Goal: Task Accomplishment & Management: Manage account settings

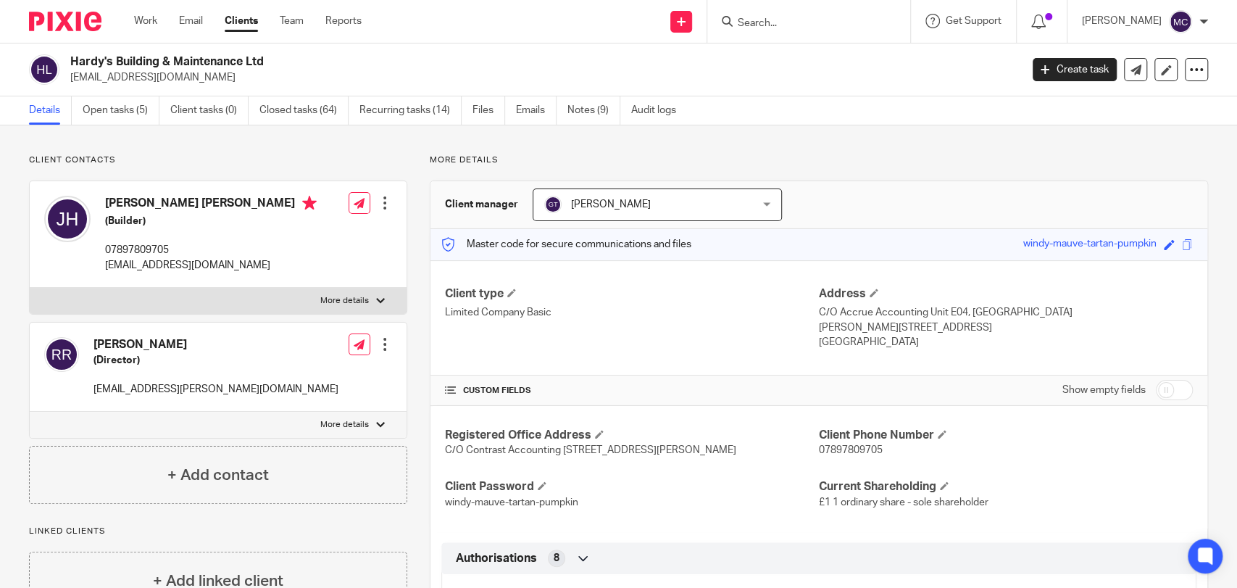
click at [782, 19] on input "Search" at bounding box center [801, 23] width 130 height 13
type input "shoneye"
click button "submit" at bounding box center [0, 0] width 0 height 0
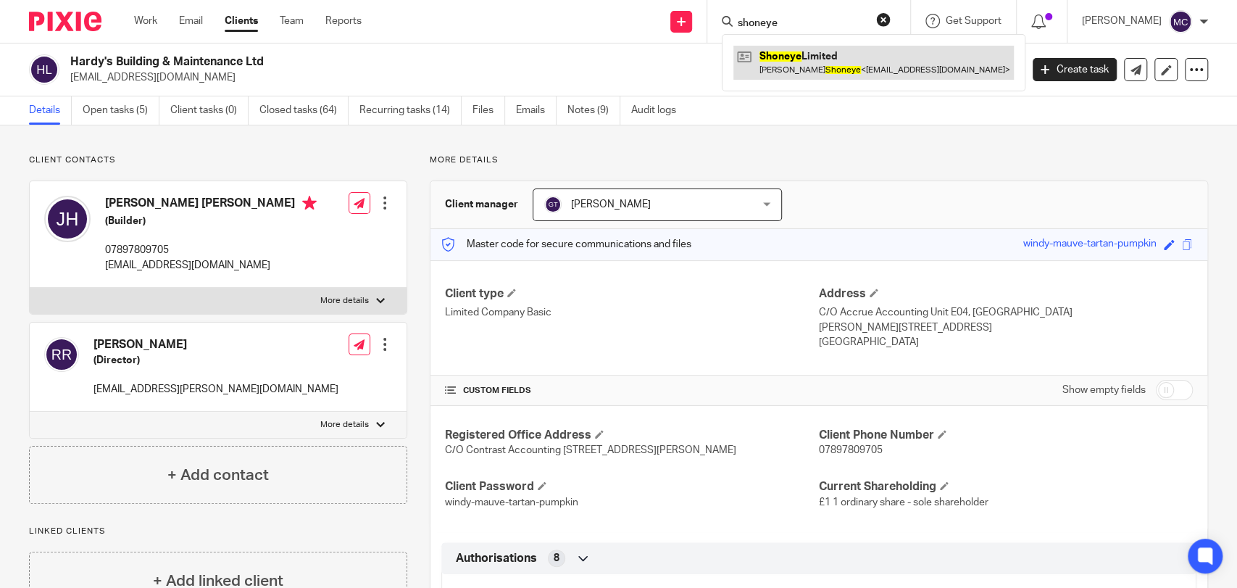
click at [868, 46] on link at bounding box center [873, 62] width 280 height 33
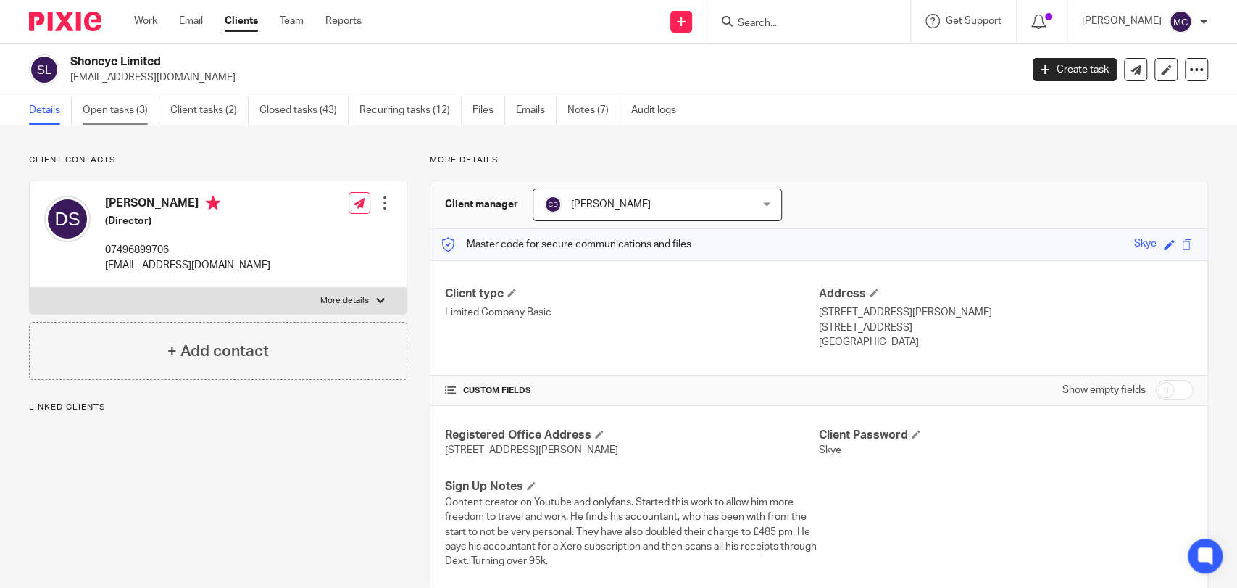
click at [106, 107] on link "Open tasks (3)" at bounding box center [121, 110] width 77 height 28
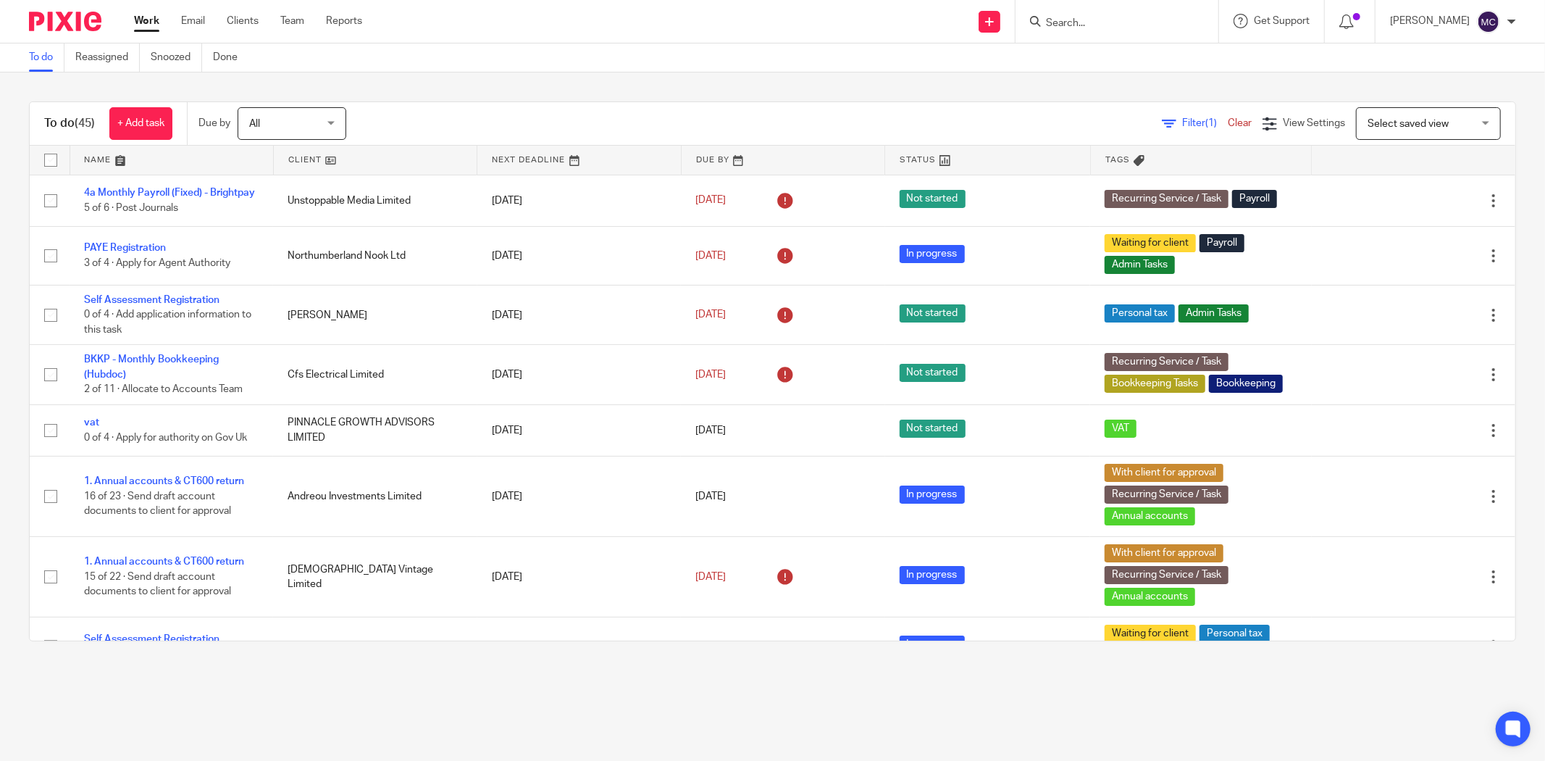
click at [1080, 17] on input "Search" at bounding box center [1110, 23] width 130 height 13
type input "ksg"
click at [1090, 74] on link at bounding box center [1197, 62] width 311 height 33
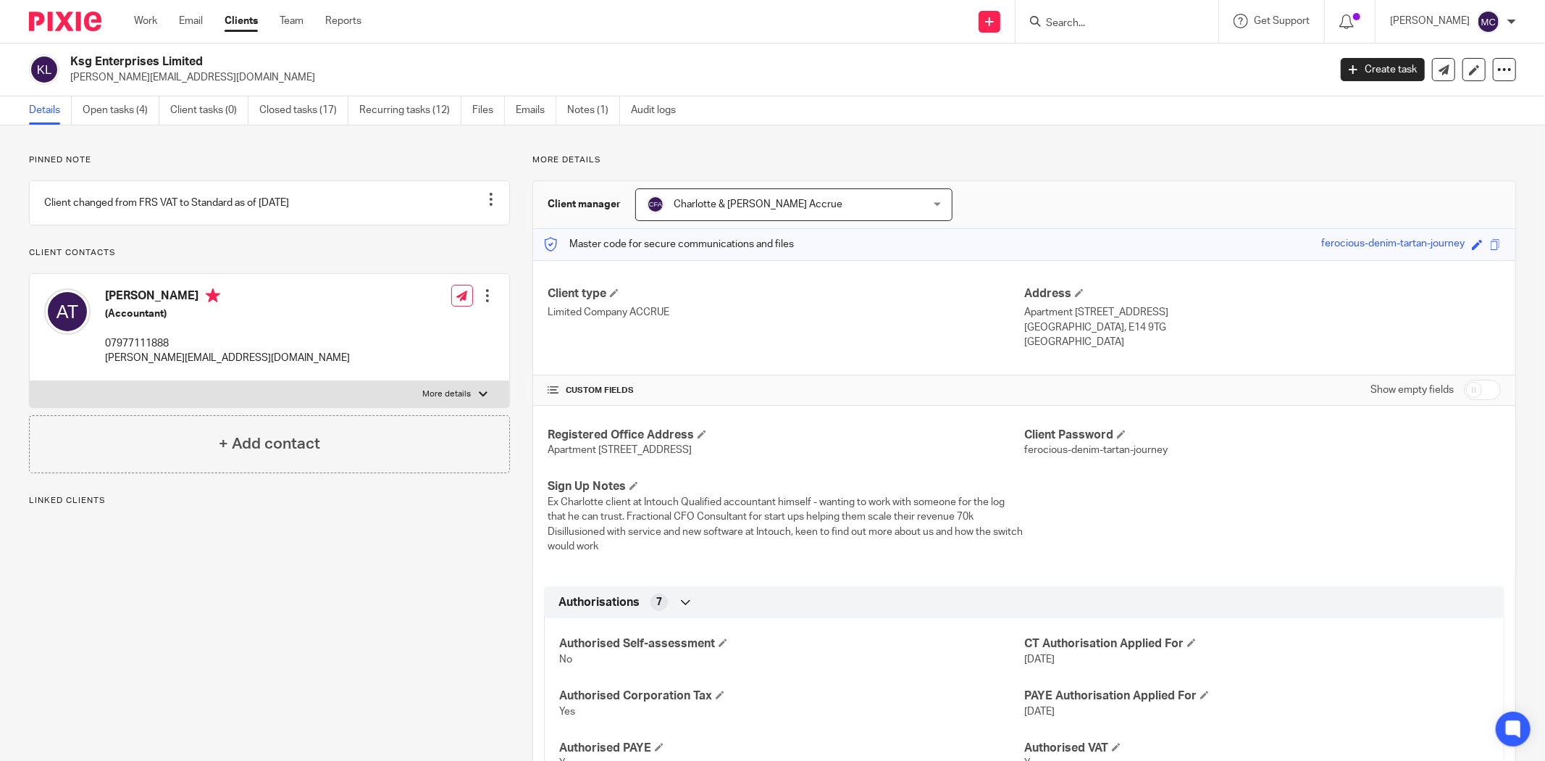
click at [1063, 24] on input "Search" at bounding box center [1110, 23] width 130 height 13
click at [126, 111] on link "Open tasks (4)" at bounding box center [121, 110] width 77 height 28
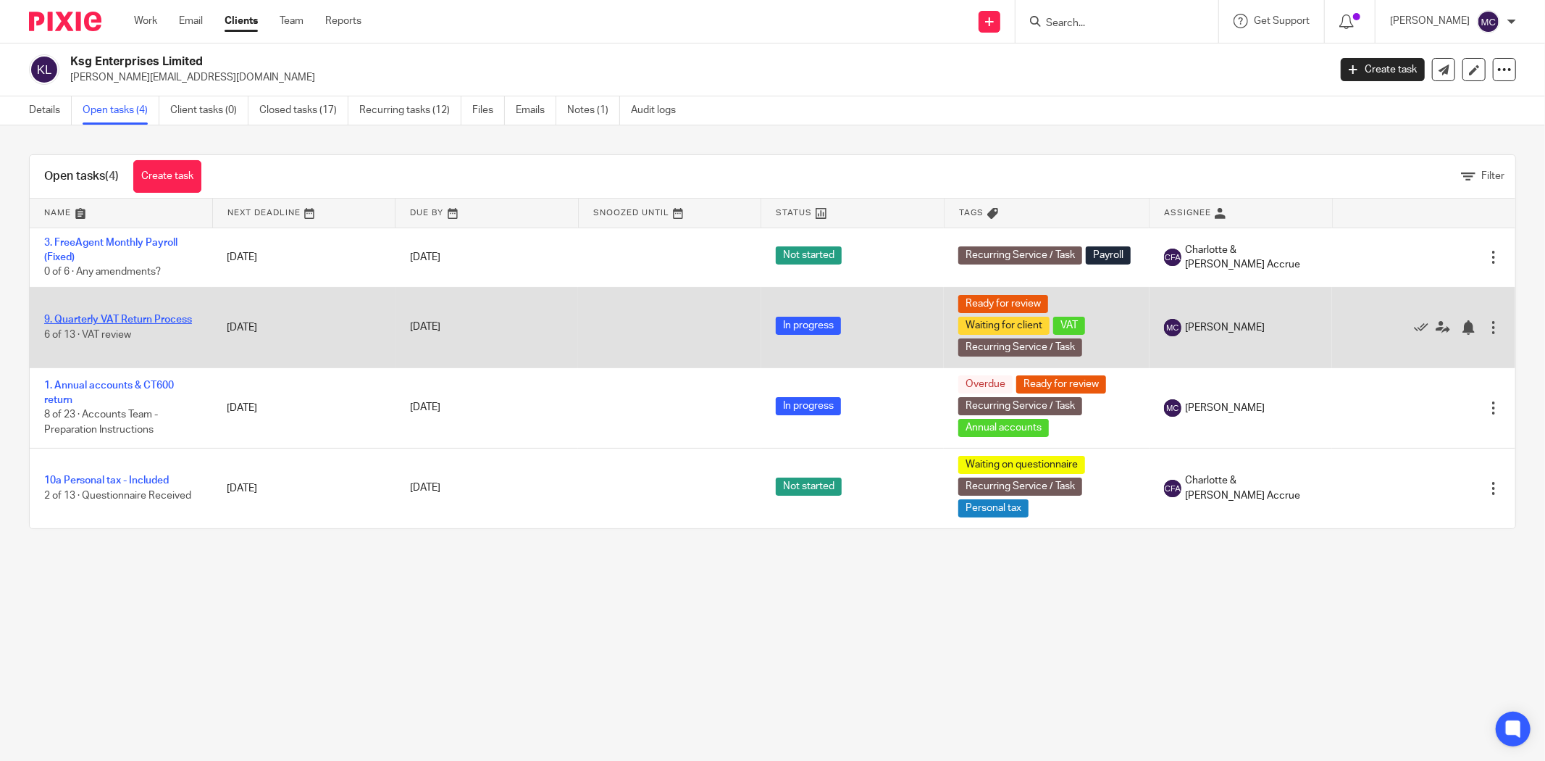
click at [123, 316] on link "9. Quarterly VAT Return Process" at bounding box center [118, 319] width 148 height 10
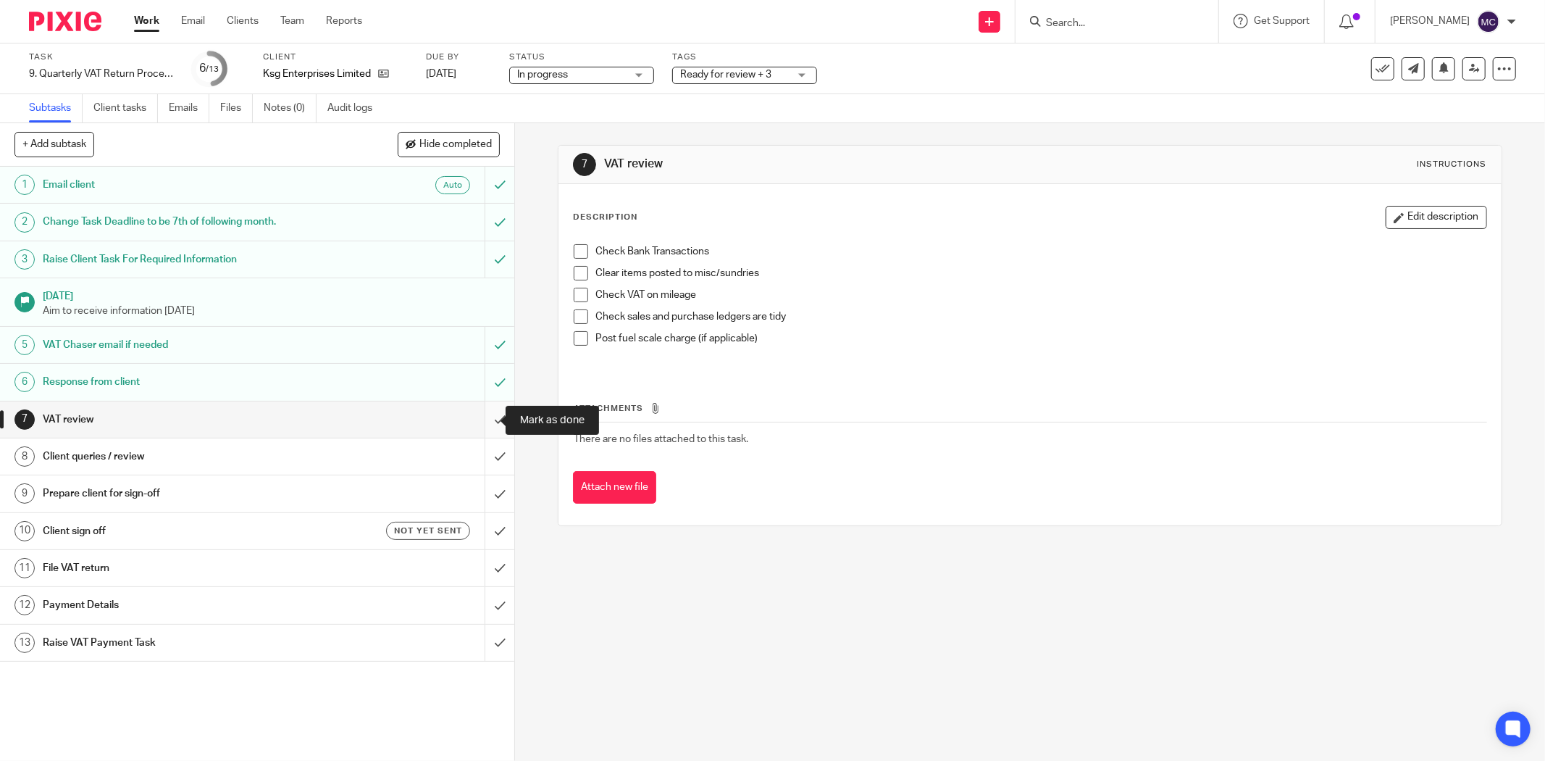
click at [482, 431] on input "submit" at bounding box center [257, 419] width 514 height 36
click at [481, 459] on input "submit" at bounding box center [257, 456] width 514 height 36
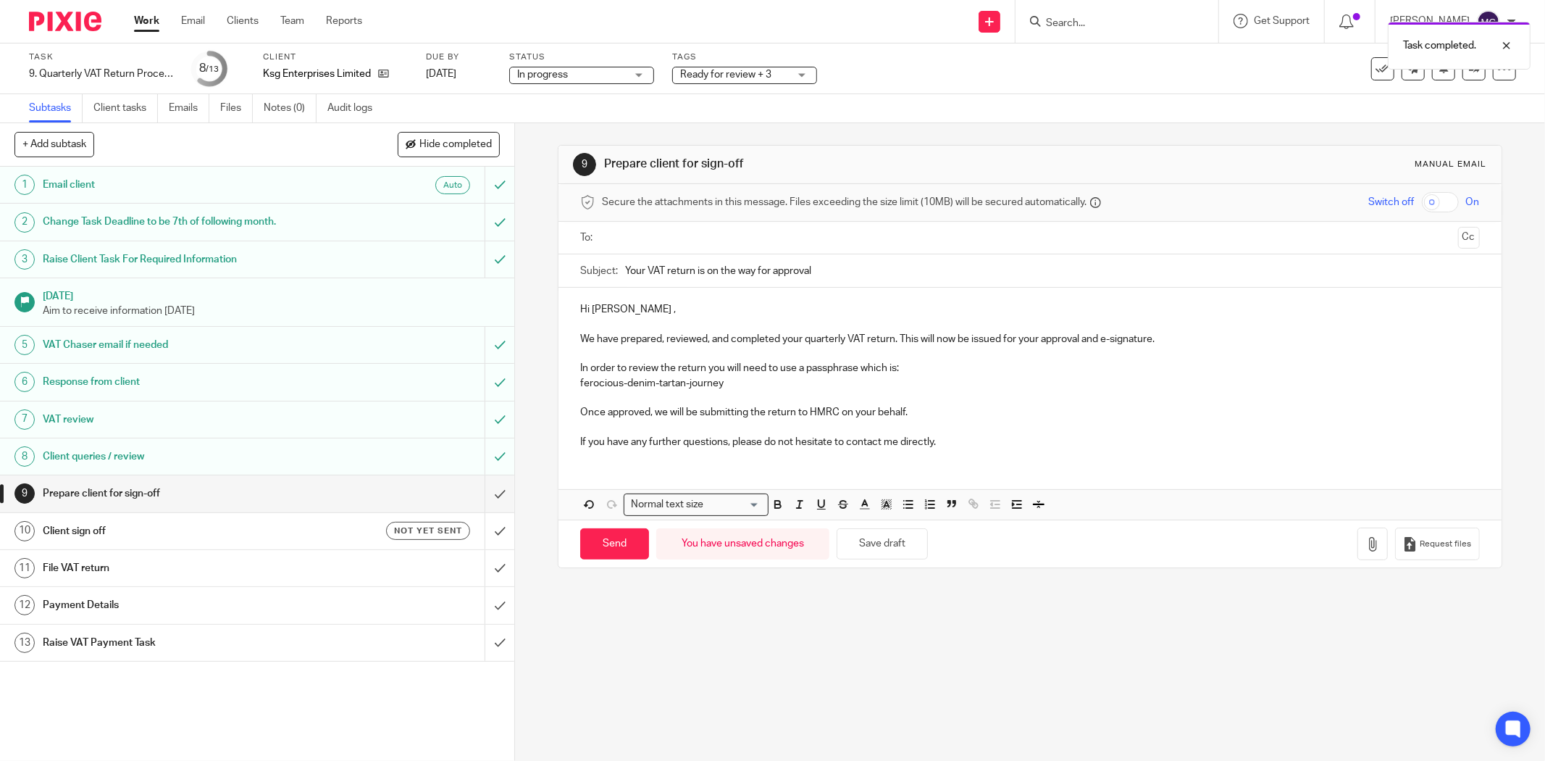
click at [612, 312] on p "Hi Alan ," at bounding box center [1030, 309] width 900 height 14
click at [947, 438] on p "If you have any further questions, please do not hesitate to contact me directl…" at bounding box center [1030, 442] width 900 height 14
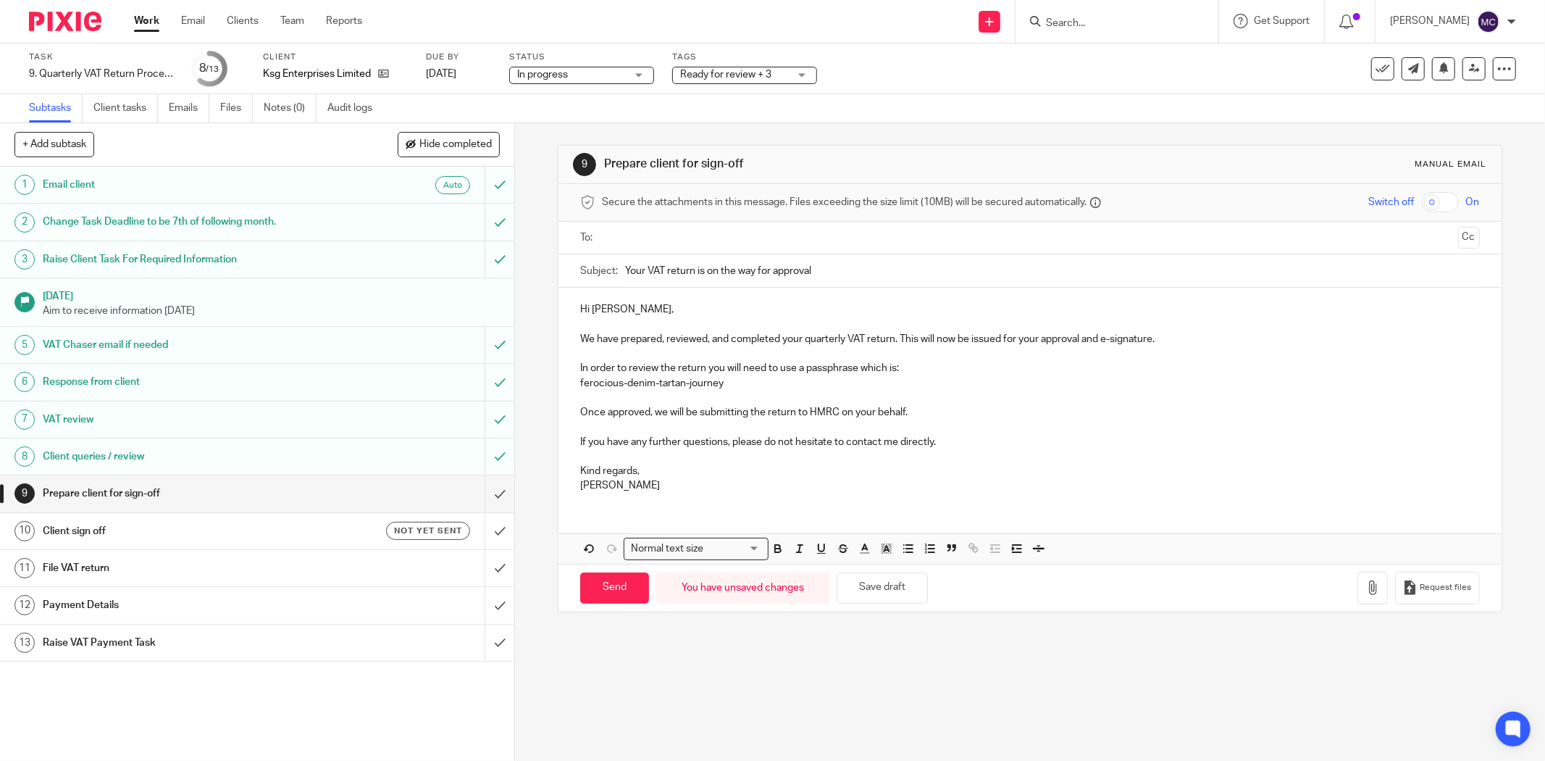
click at [785, 243] on input "text" at bounding box center [1029, 238] width 845 height 17
click at [611, 585] on input "Send" at bounding box center [614, 590] width 69 height 31
click at [327, 525] on div "Not yet sent" at bounding box center [398, 531] width 143 height 18
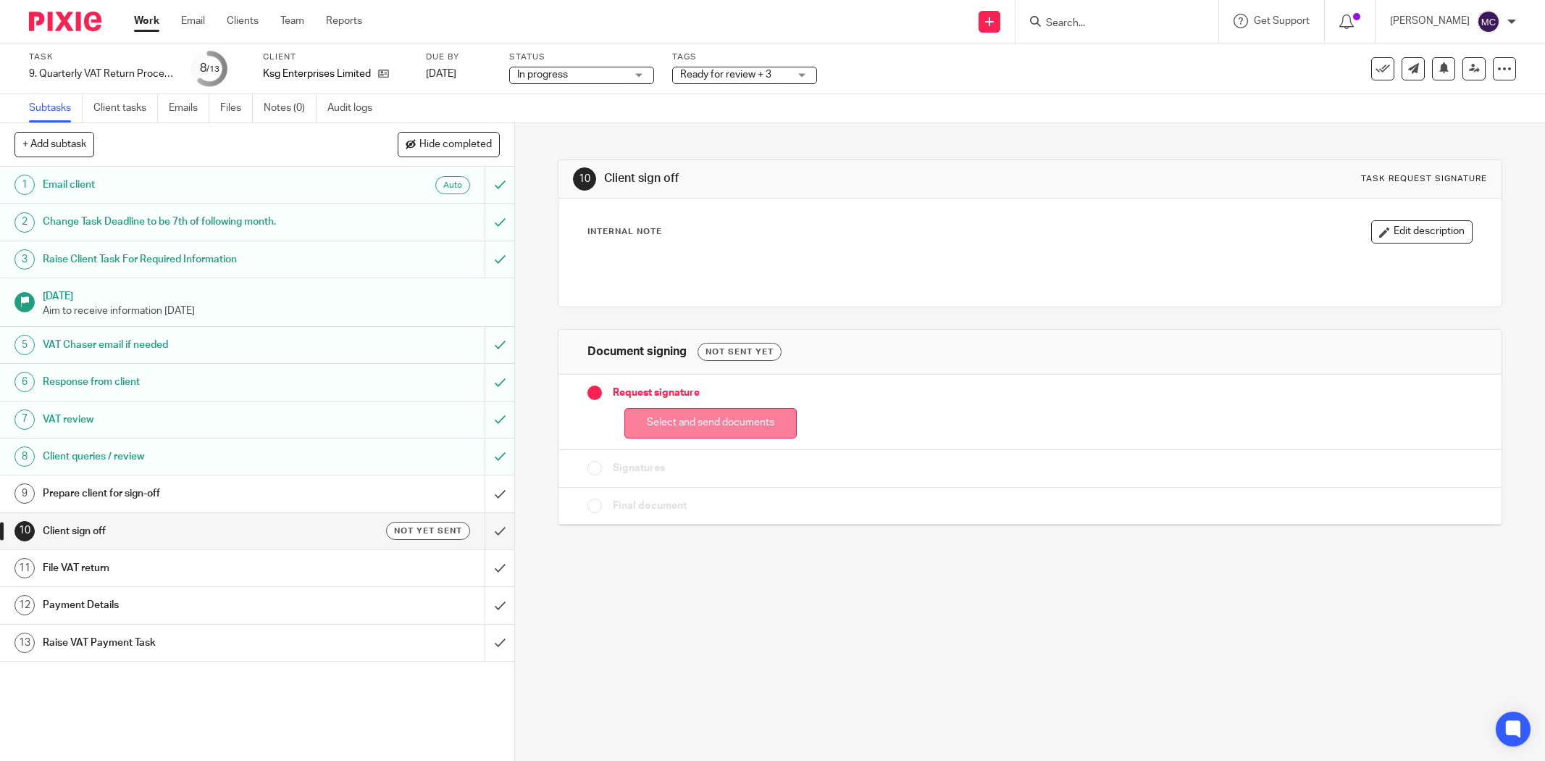
click at [751, 425] on button "Select and send documents" at bounding box center [711, 423] width 172 height 31
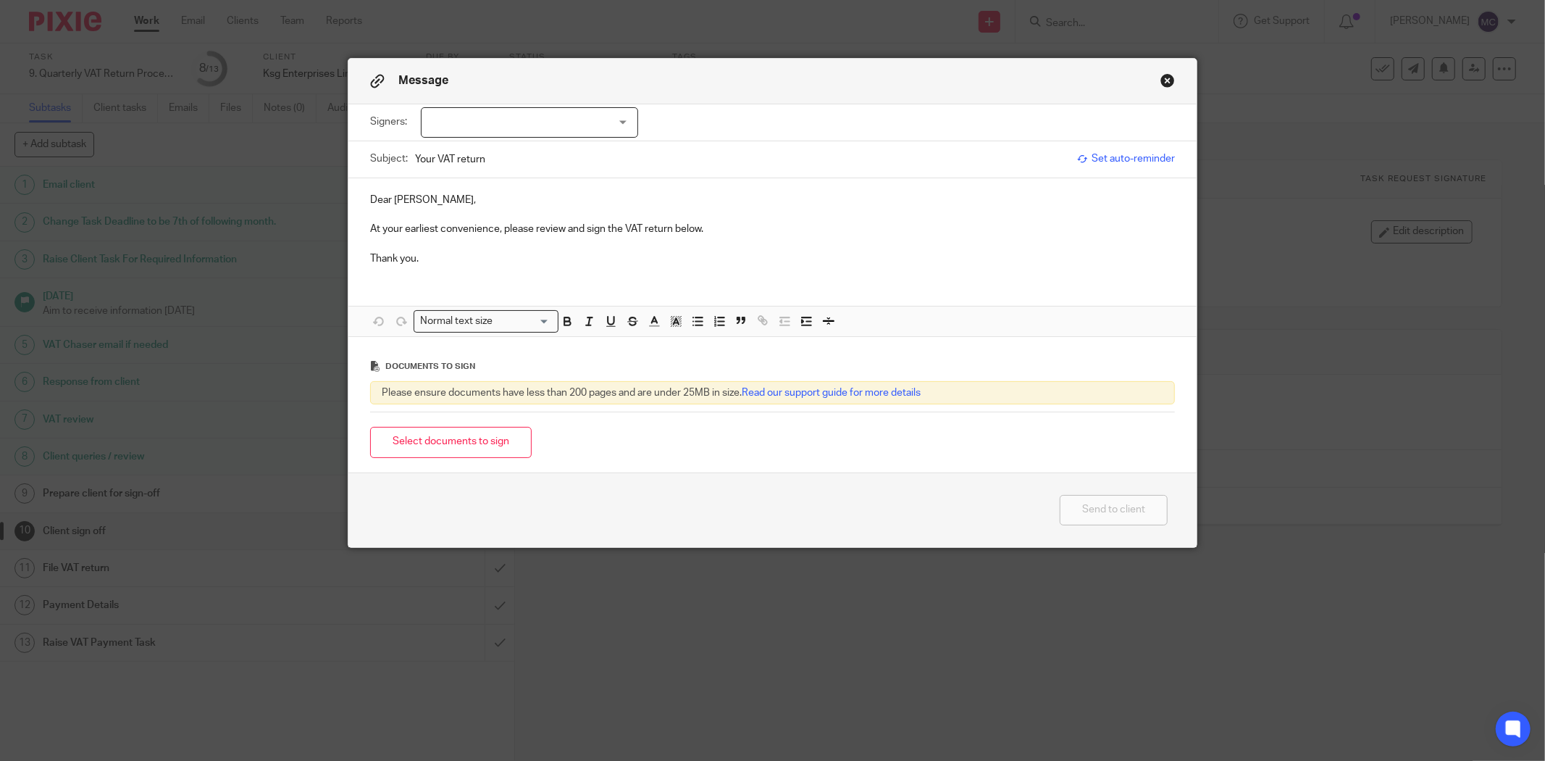
click at [378, 196] on p "Dear Alan," at bounding box center [772, 200] width 805 height 14
click at [519, 129] on div at bounding box center [529, 122] width 217 height 30
click at [515, 146] on li "[PERSON_NAME]" at bounding box center [524, 153] width 216 height 30
checkbox input "true"
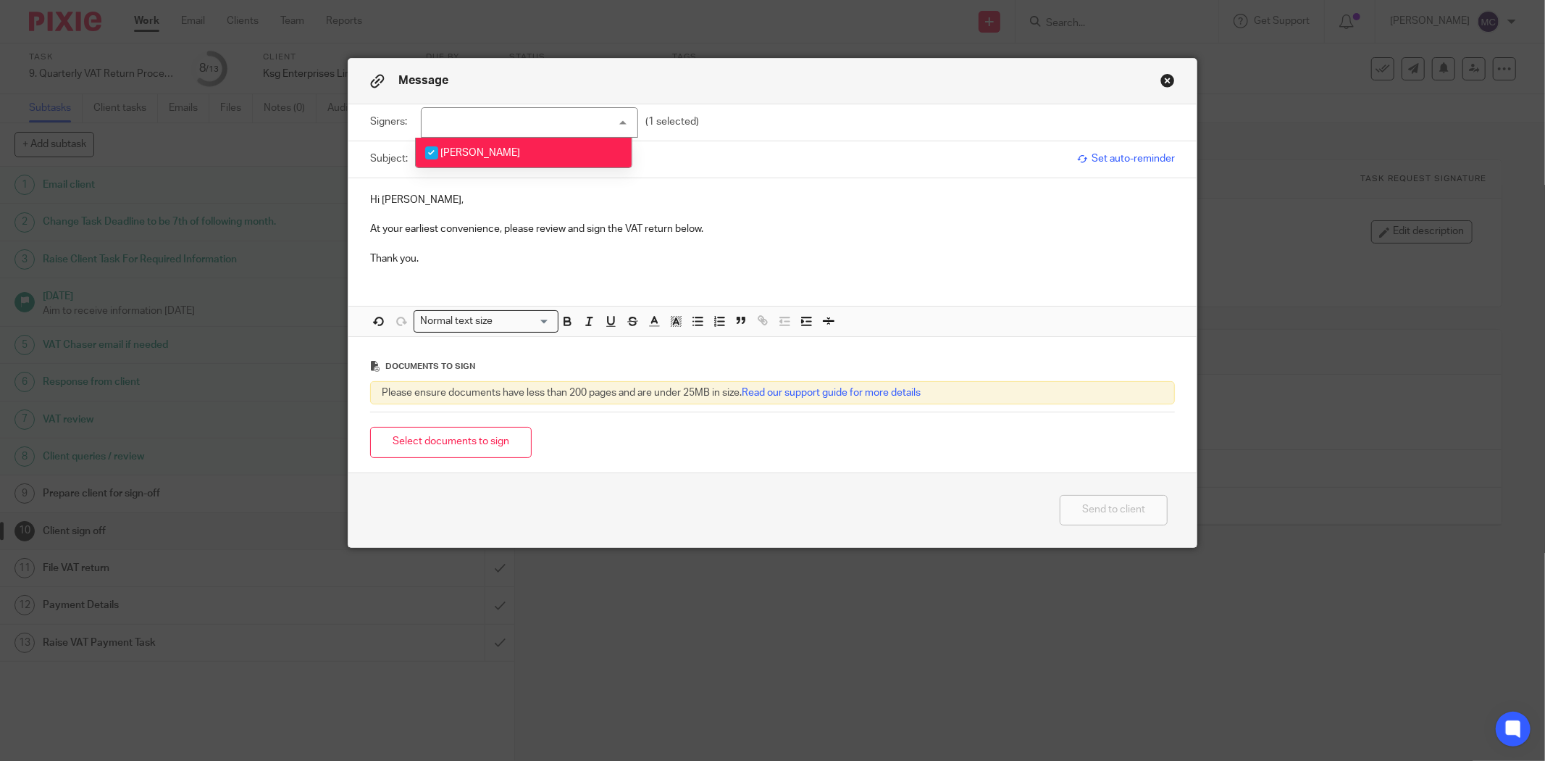
click at [511, 264] on p "Thank you." at bounding box center [772, 258] width 805 height 14
click at [478, 443] on button "Select documents to sign" at bounding box center [451, 442] width 162 height 31
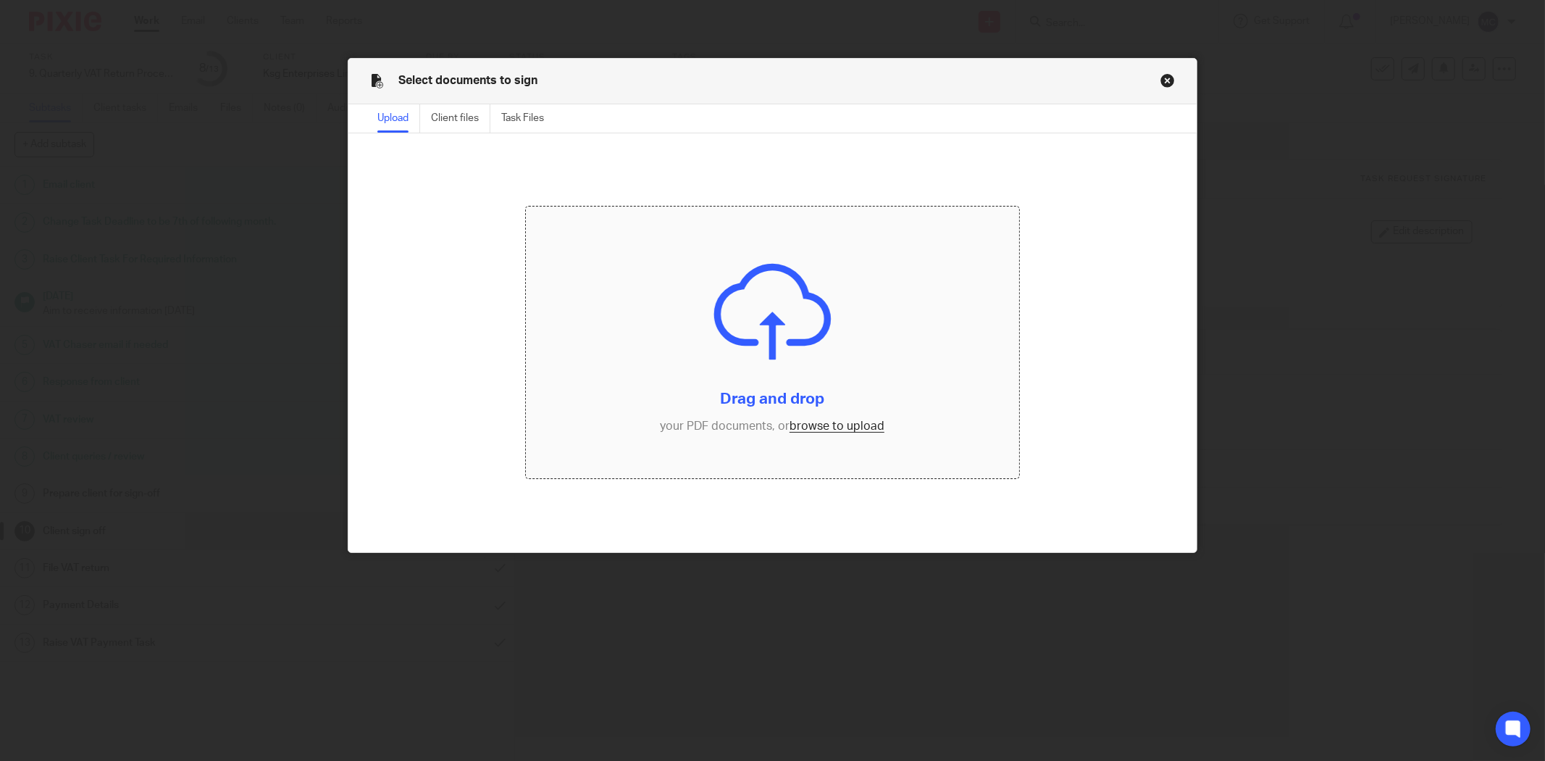
click at [825, 419] on input "file" at bounding box center [772, 342] width 493 height 272
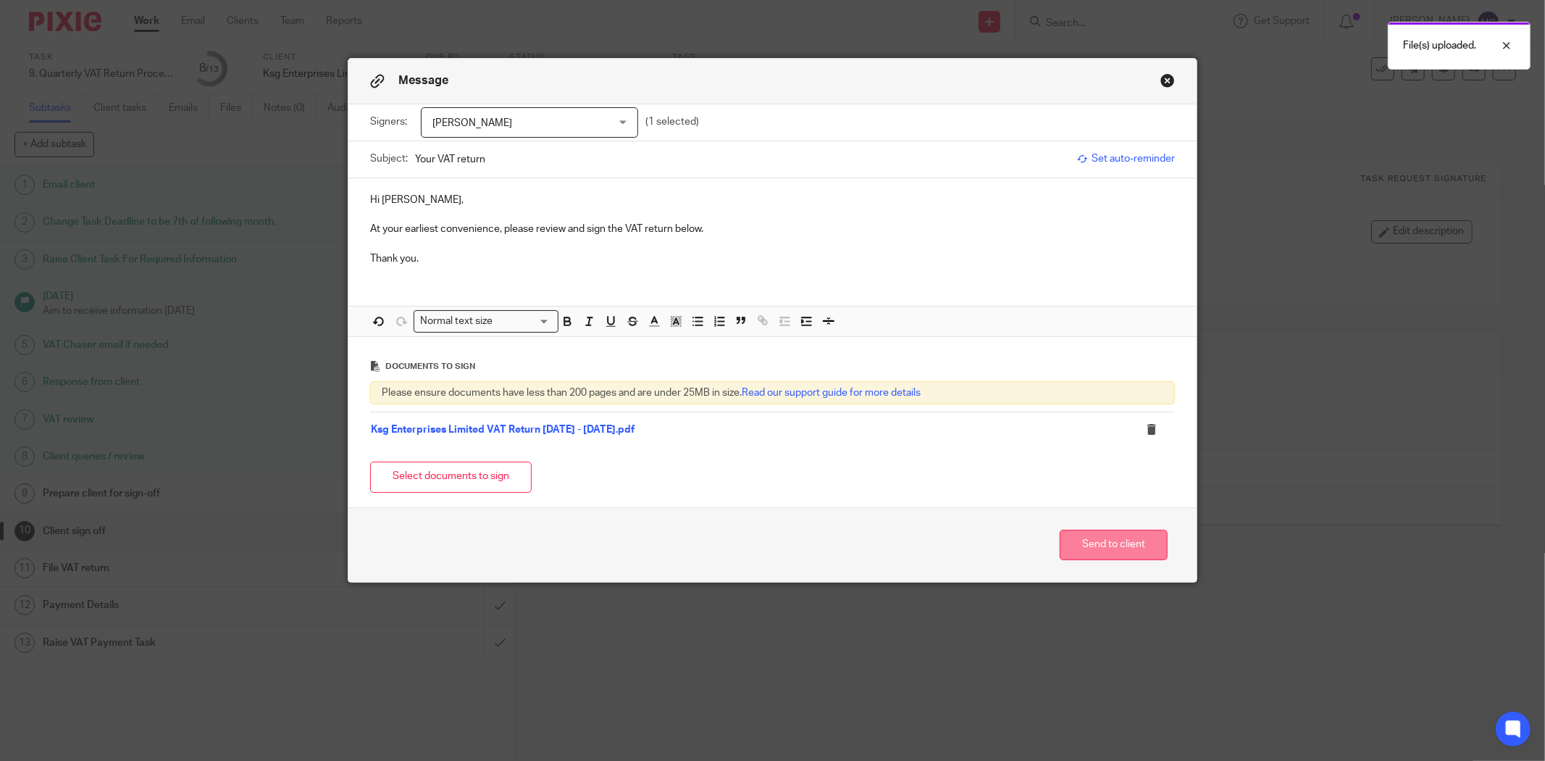
click at [1098, 541] on button "Send to client" at bounding box center [1114, 545] width 108 height 31
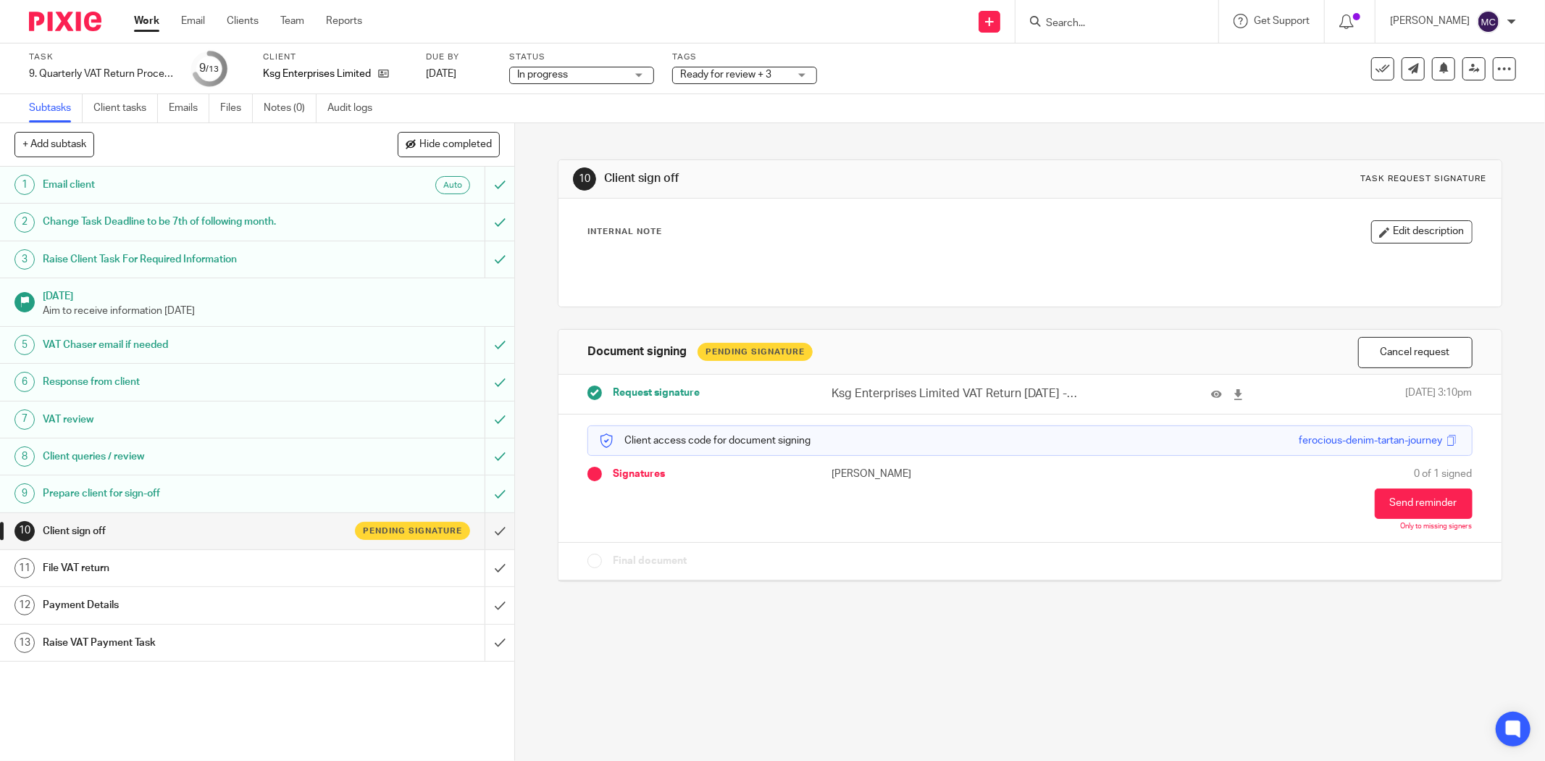
click at [708, 77] on span "Ready for review + 3" at bounding box center [725, 75] width 91 height 10
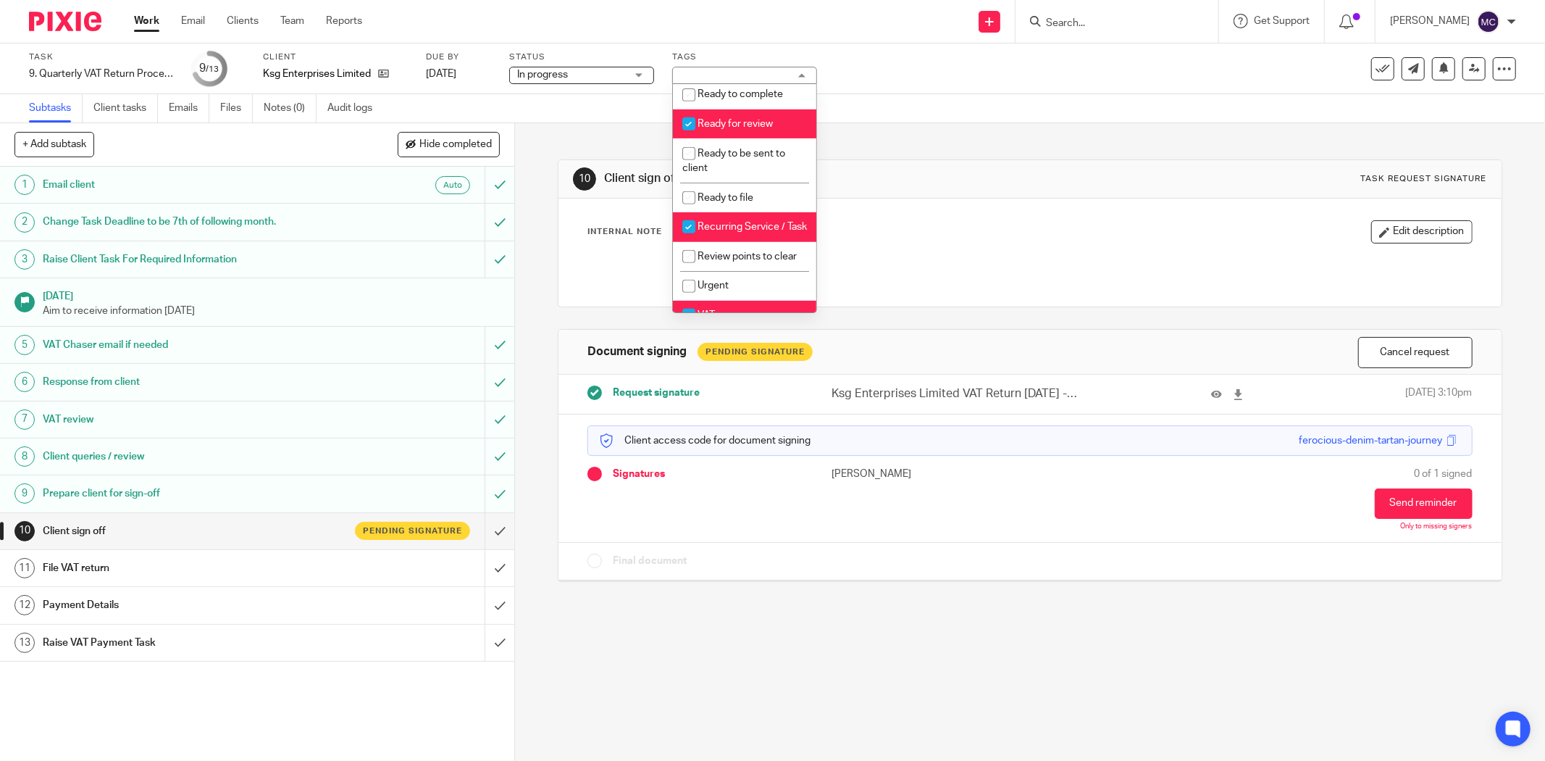
click at [743, 139] on li "Ready for review" at bounding box center [744, 124] width 143 height 30
checkbox input "false"
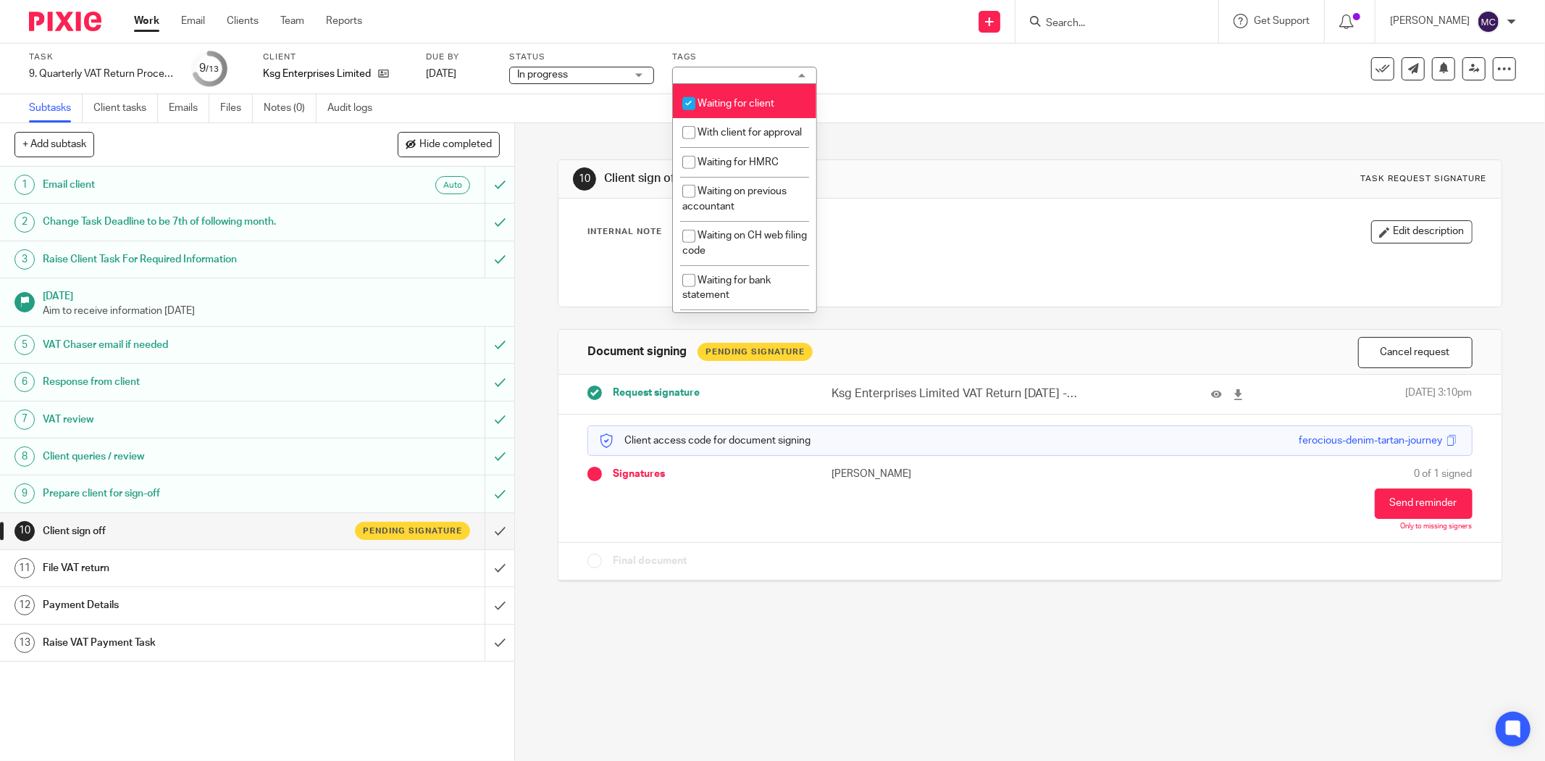
scroll to position [805, 0]
click at [725, 108] on span "Waiting for client" at bounding box center [736, 103] width 77 height 10
checkbox input "false"
click at [725, 147] on li "With client for approval" at bounding box center [744, 132] width 143 height 30
checkbox input "true"
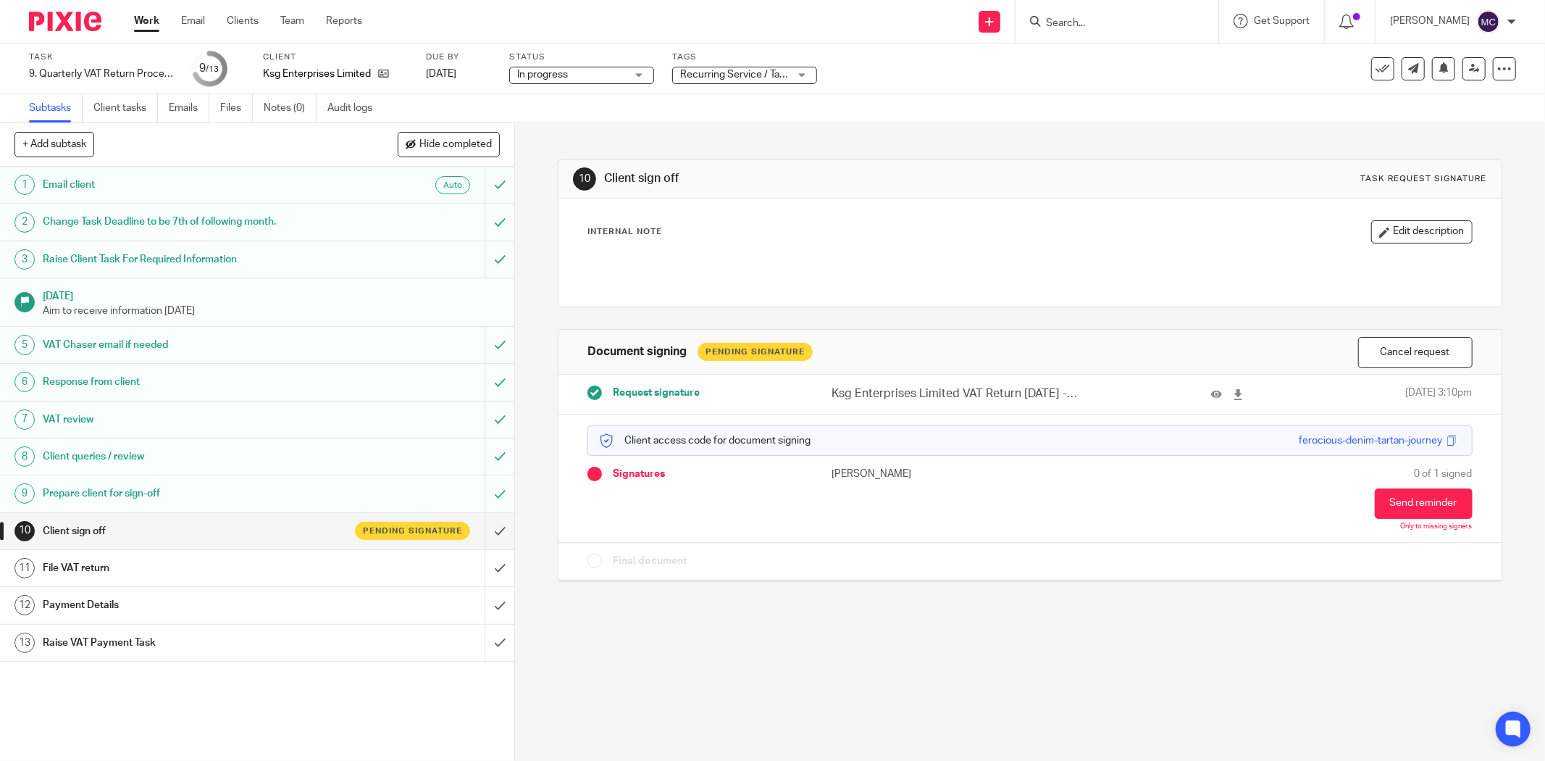
click at [972, 223] on div "Internal Note Edit description" at bounding box center [1030, 231] width 885 height 23
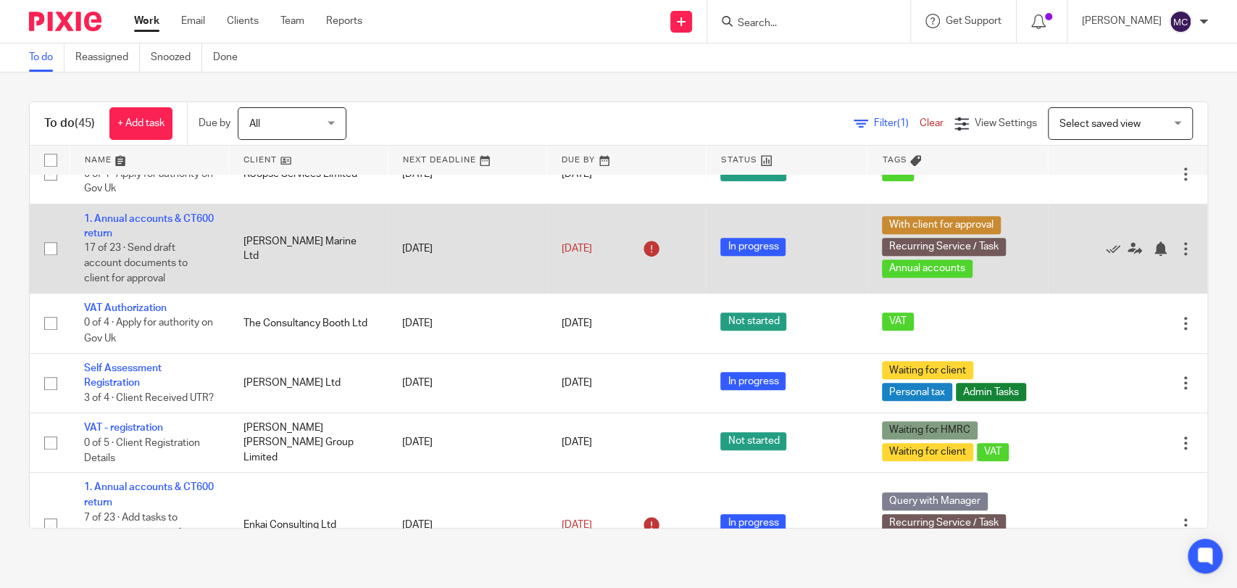
scroll to position [563, 0]
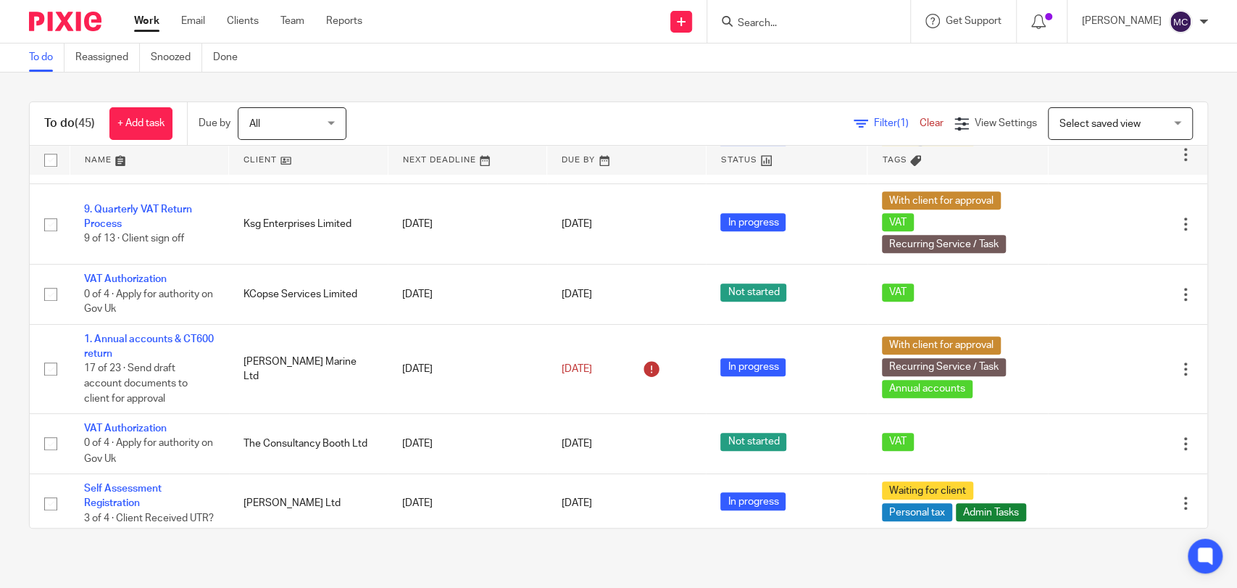
click at [776, 12] on form at bounding box center [813, 21] width 154 height 18
click at [778, 17] on input "Search" at bounding box center [801, 23] width 130 height 13
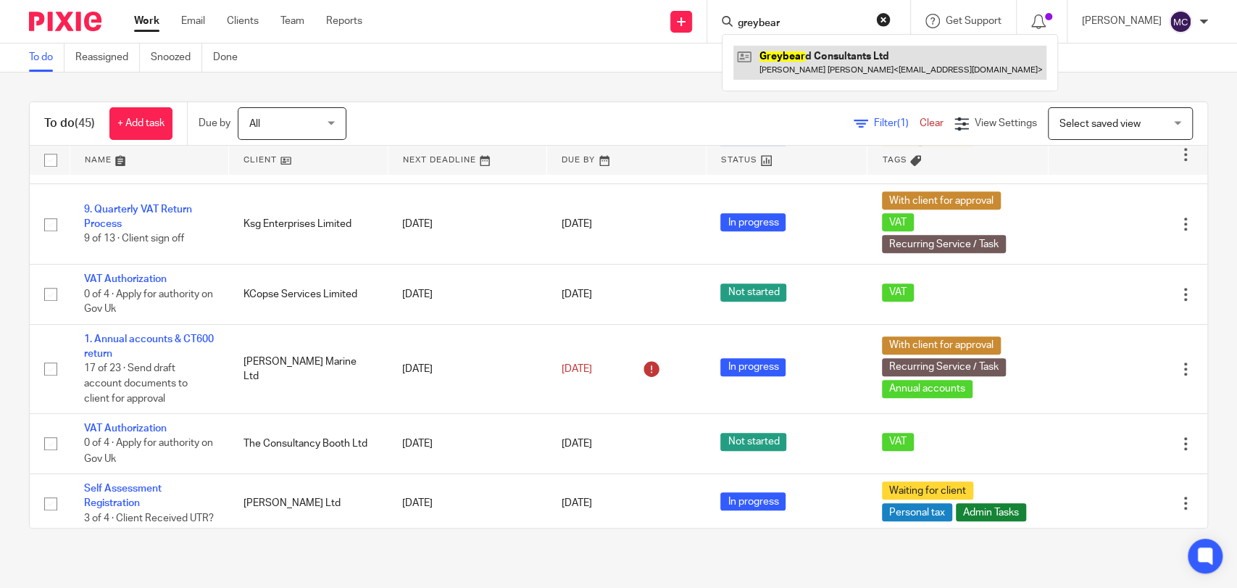
type input "greybear"
click at [812, 52] on link at bounding box center [889, 62] width 313 height 33
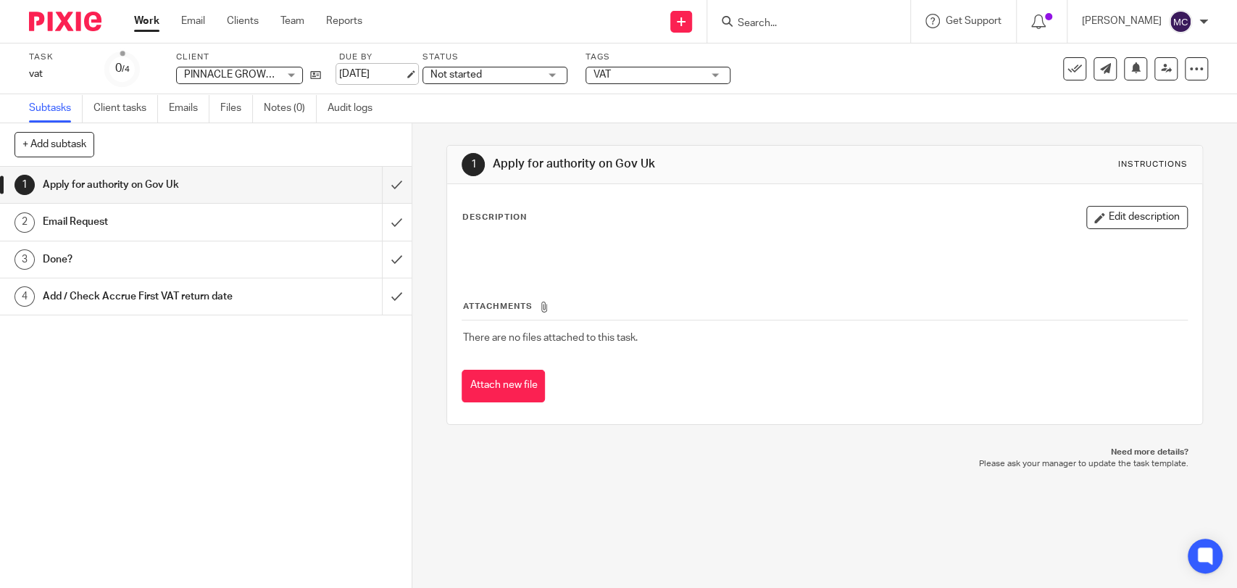
click at [364, 70] on link "[DATE]" at bounding box center [371, 74] width 65 height 15
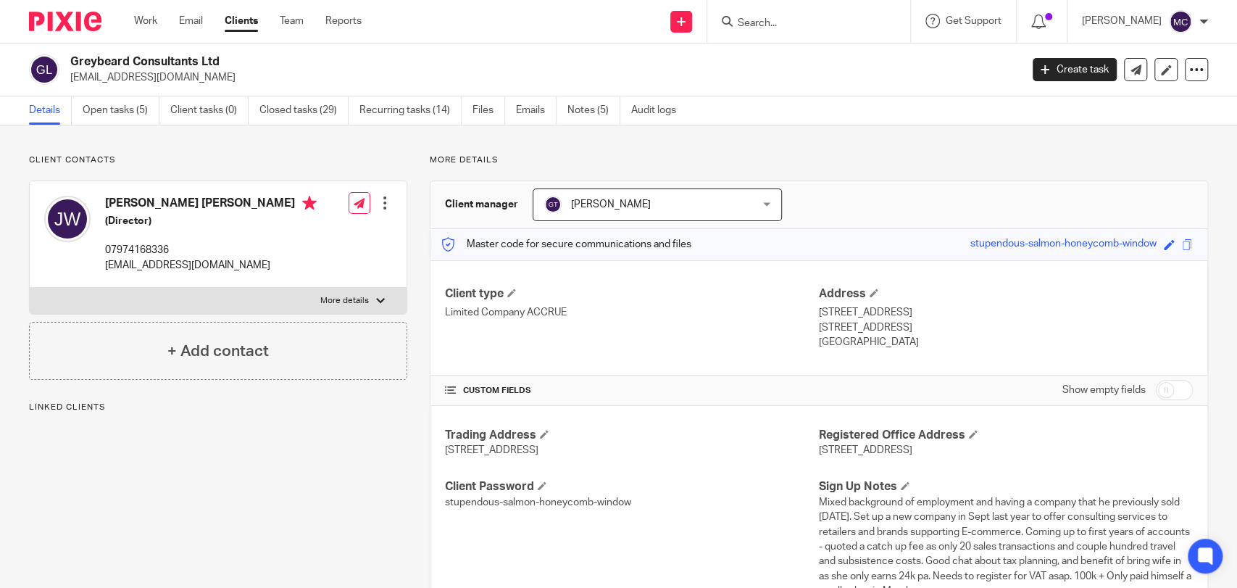
click at [120, 94] on div "Greybeard Consultants Ltd jajwilson@compuserve.com Create task Update from Comp…" at bounding box center [618, 69] width 1237 height 53
click at [120, 104] on link "Open tasks (5)" at bounding box center [121, 110] width 77 height 28
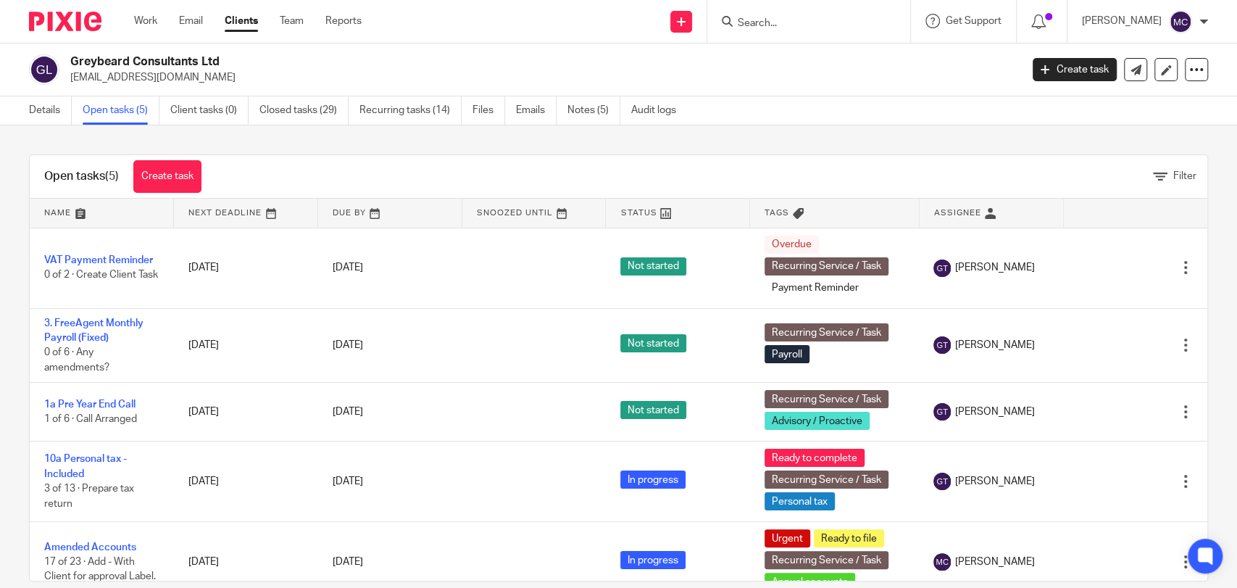
click at [306, 89] on div "Greybeard Consultants Ltd [EMAIL_ADDRESS][DOMAIN_NAME] Create task Update from …" at bounding box center [618, 69] width 1237 height 53
click at [292, 105] on link "Closed tasks (29)" at bounding box center [303, 110] width 89 height 28
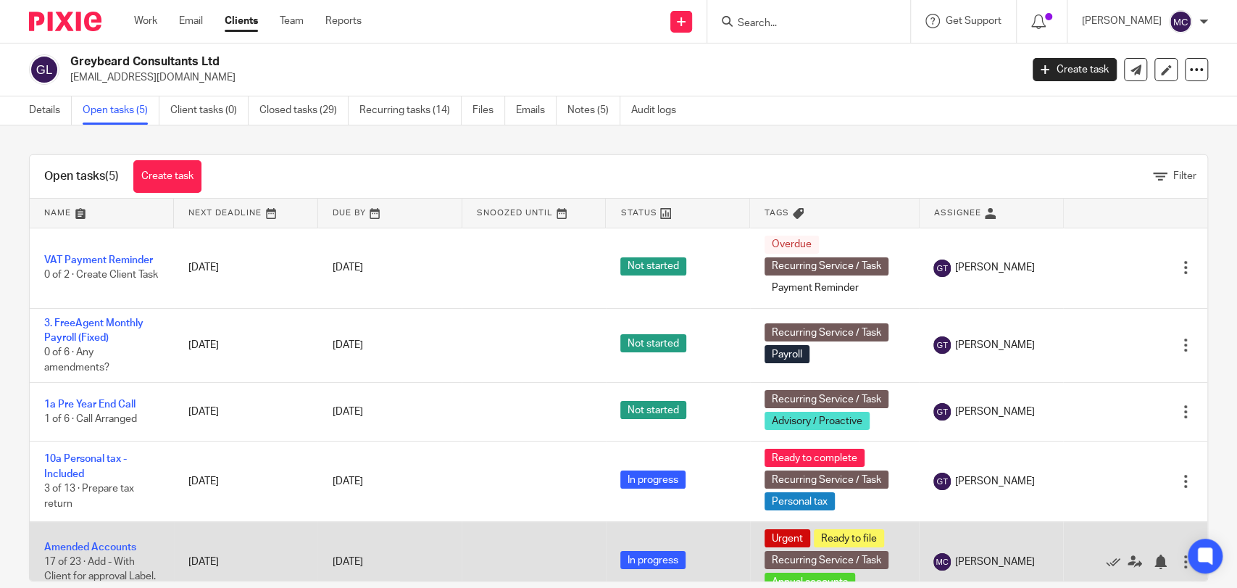
scroll to position [21, 0]
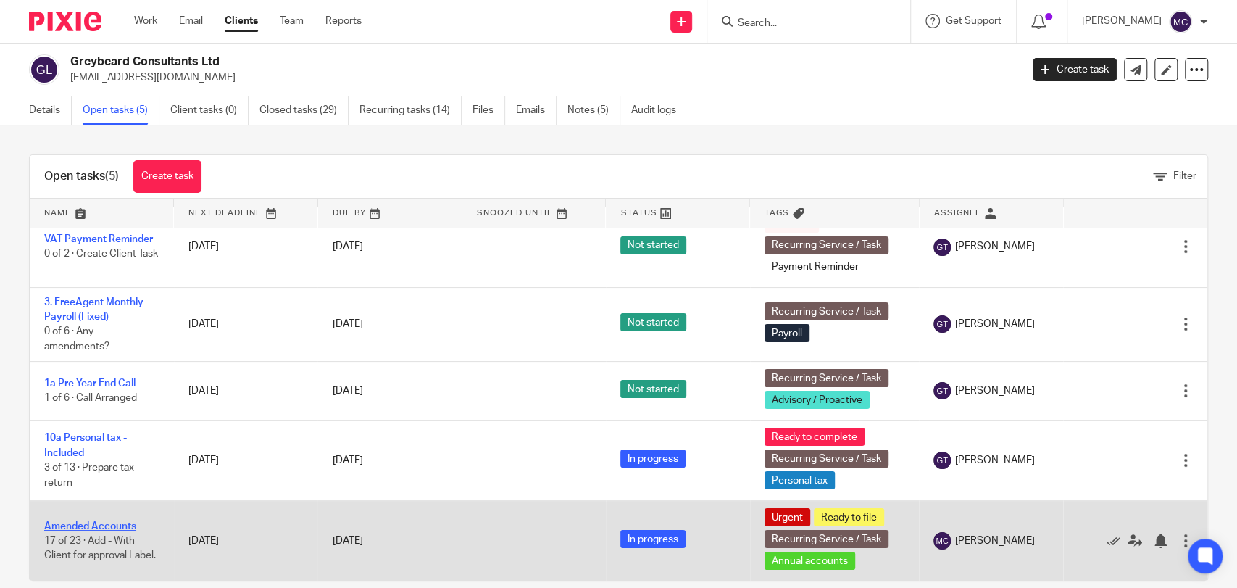
click at [117, 521] on link "Amended Accounts" at bounding box center [90, 526] width 92 height 10
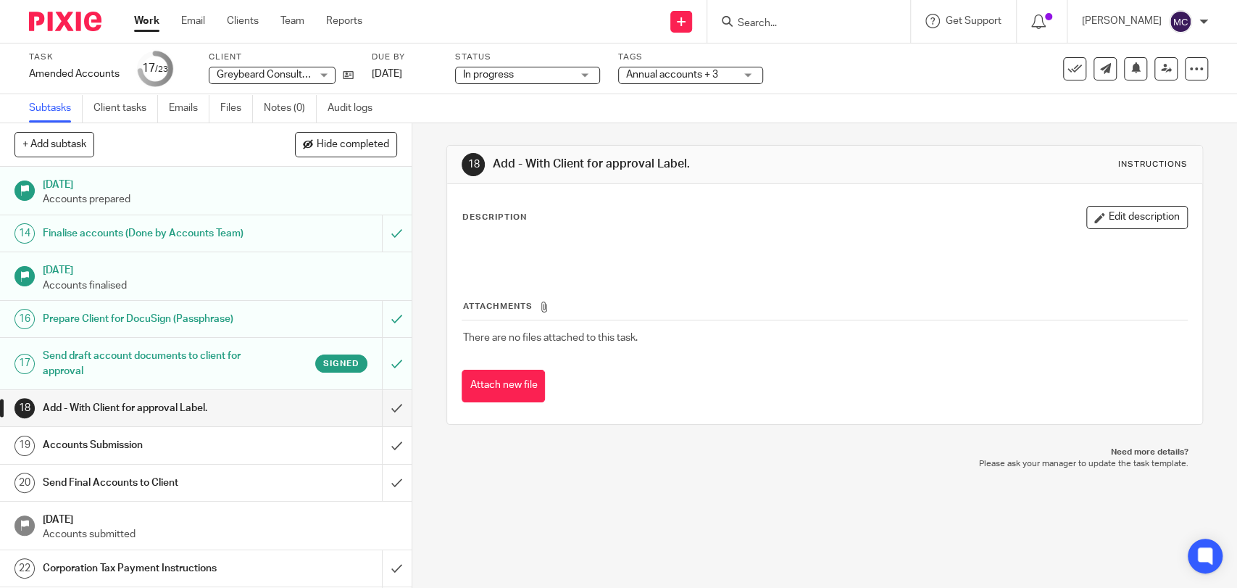
scroll to position [581, 0]
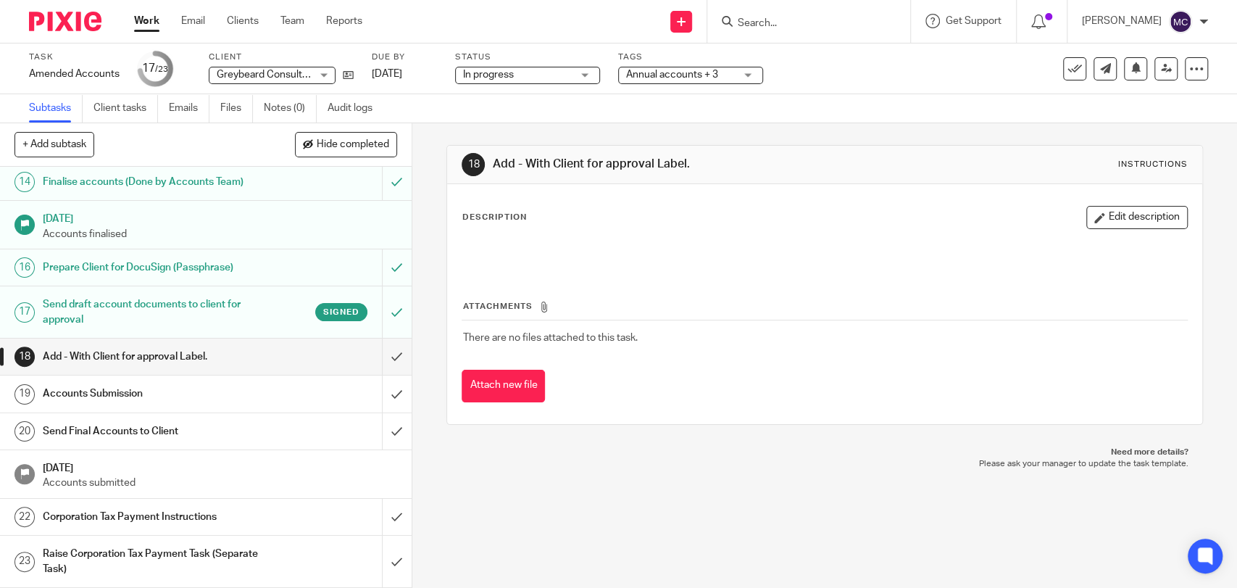
drag, startPoint x: 156, startPoint y: 20, endPoint x: 164, endPoint y: 20, distance: 8.7
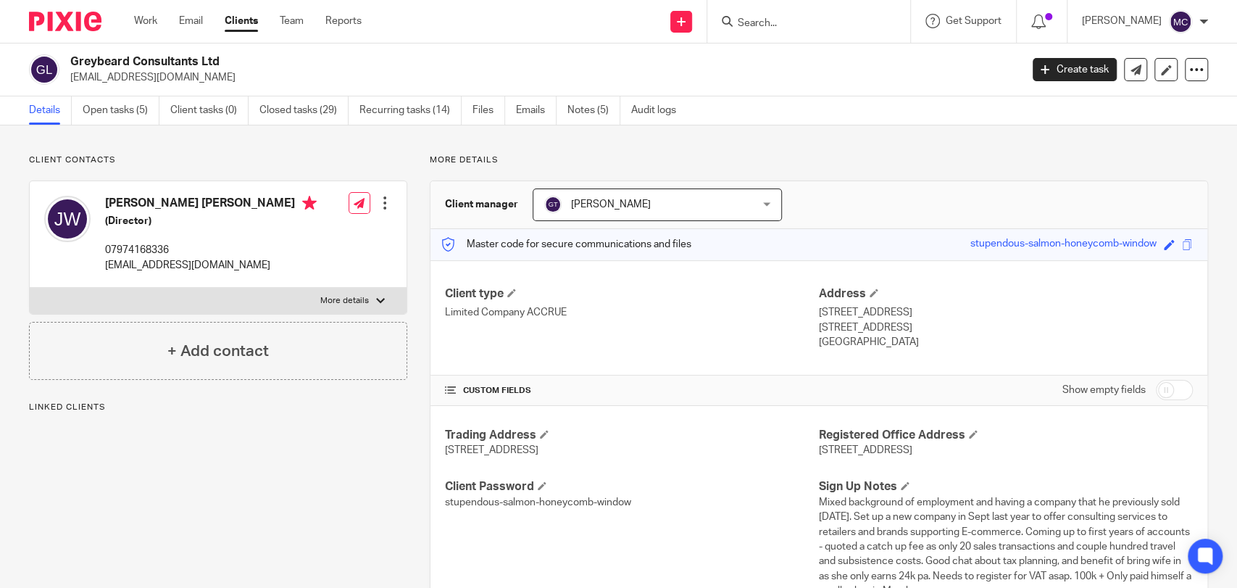
click at [602, 98] on link "Notes (5)" at bounding box center [593, 110] width 53 height 28
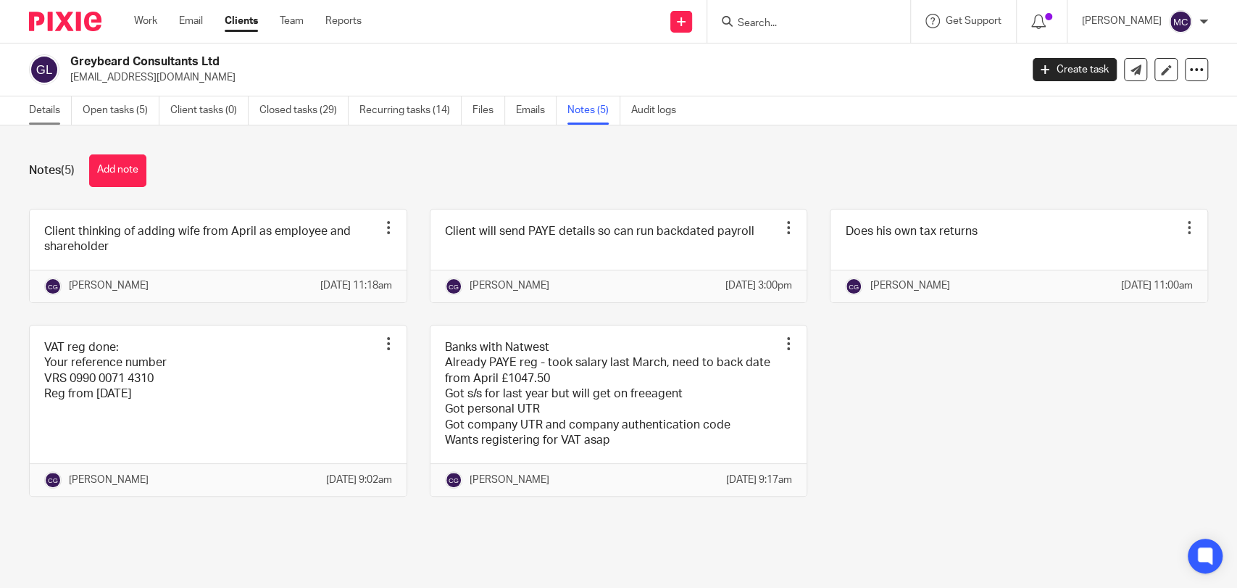
click at [48, 108] on link "Details" at bounding box center [50, 110] width 43 height 28
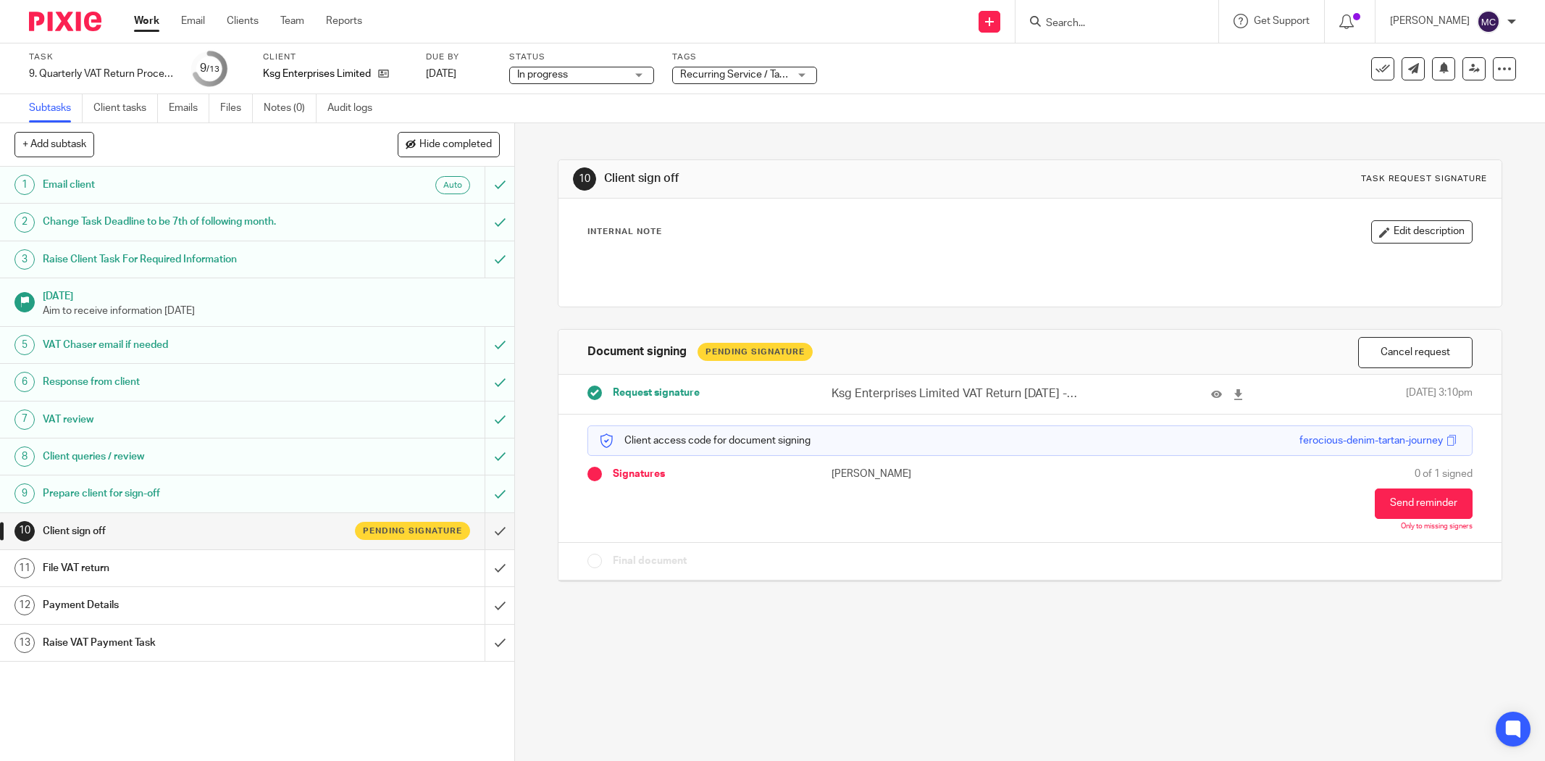
click at [149, 23] on link "Work" at bounding box center [146, 21] width 25 height 14
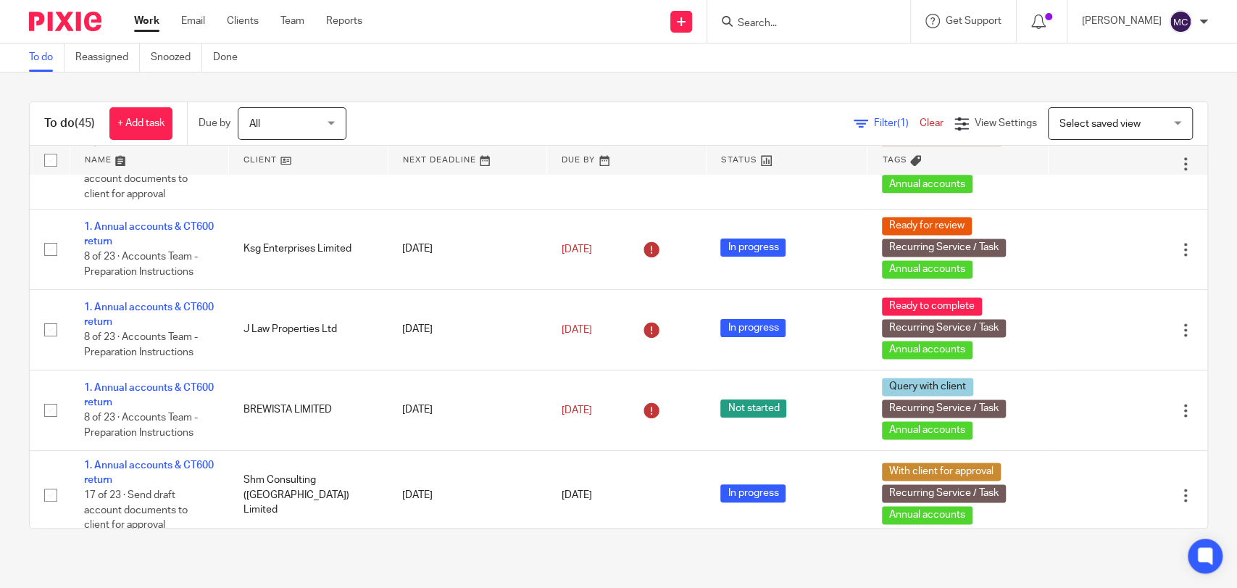
scroll to position [1368, 0]
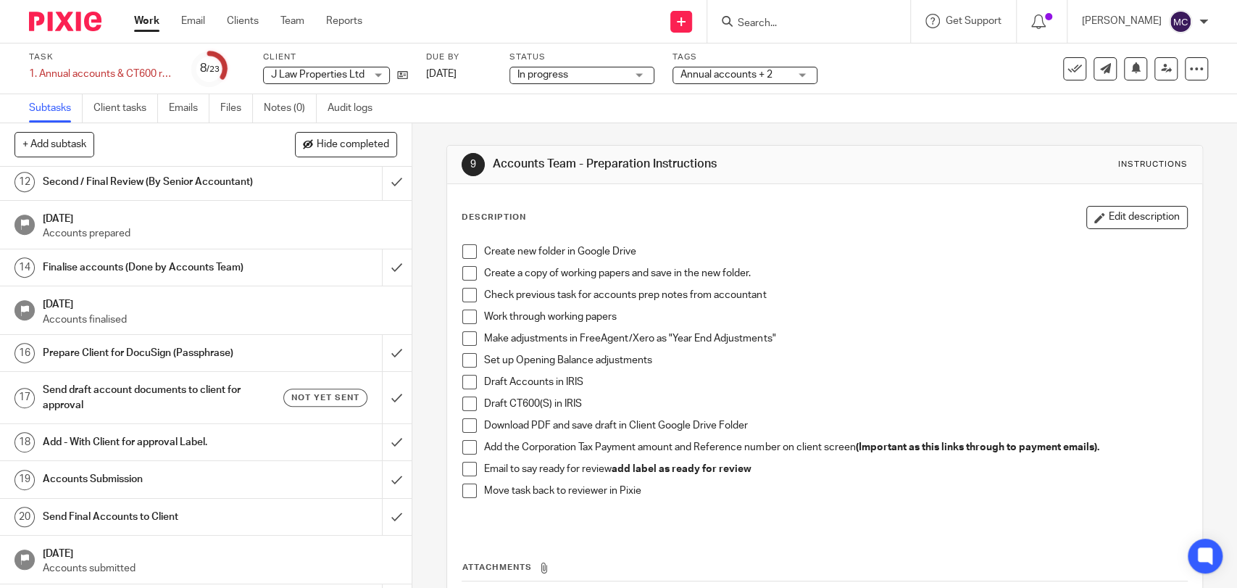
scroll to position [241, 0]
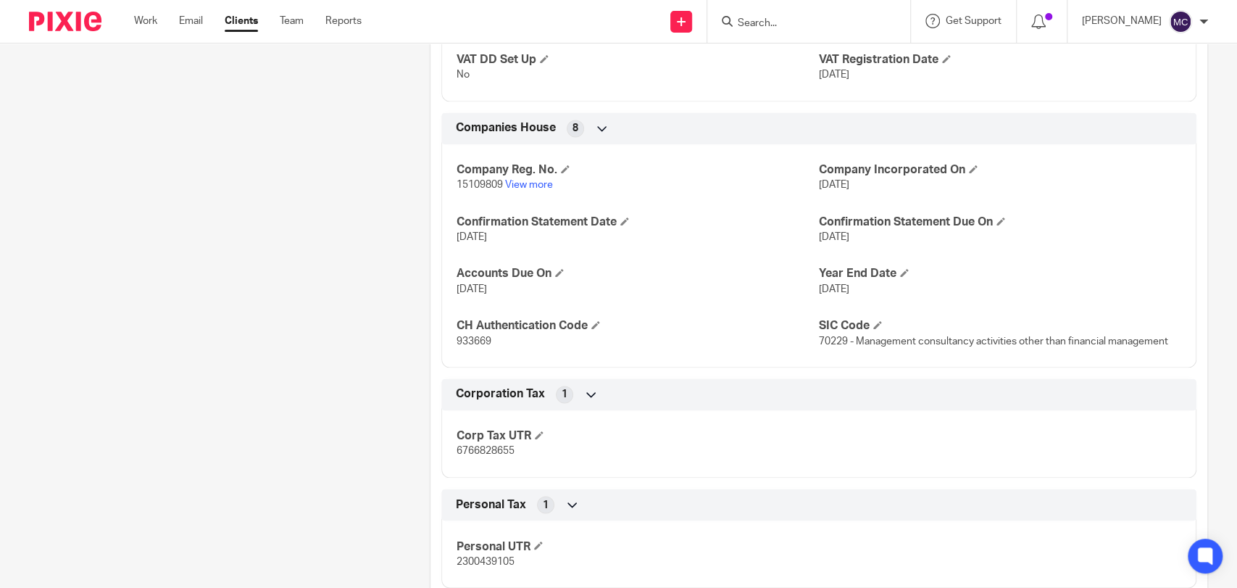
scroll to position [1530, 0]
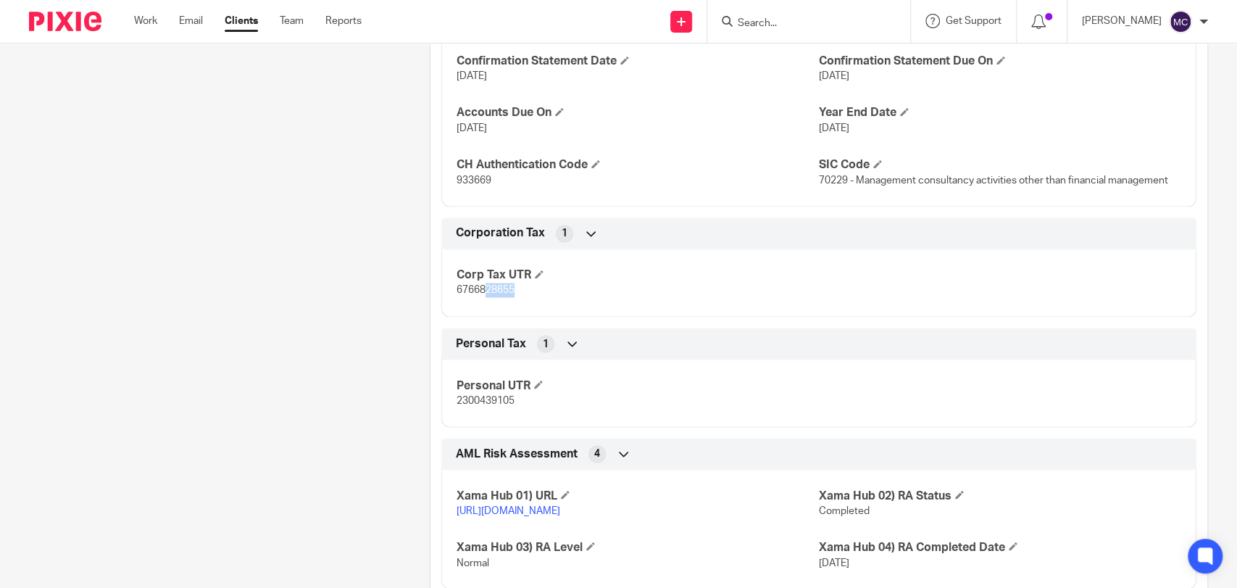
drag, startPoint x: 480, startPoint y: 288, endPoint x: 520, endPoint y: 289, distance: 39.9
click at [520, 289] on p "6766828655" at bounding box center [637, 290] width 362 height 14
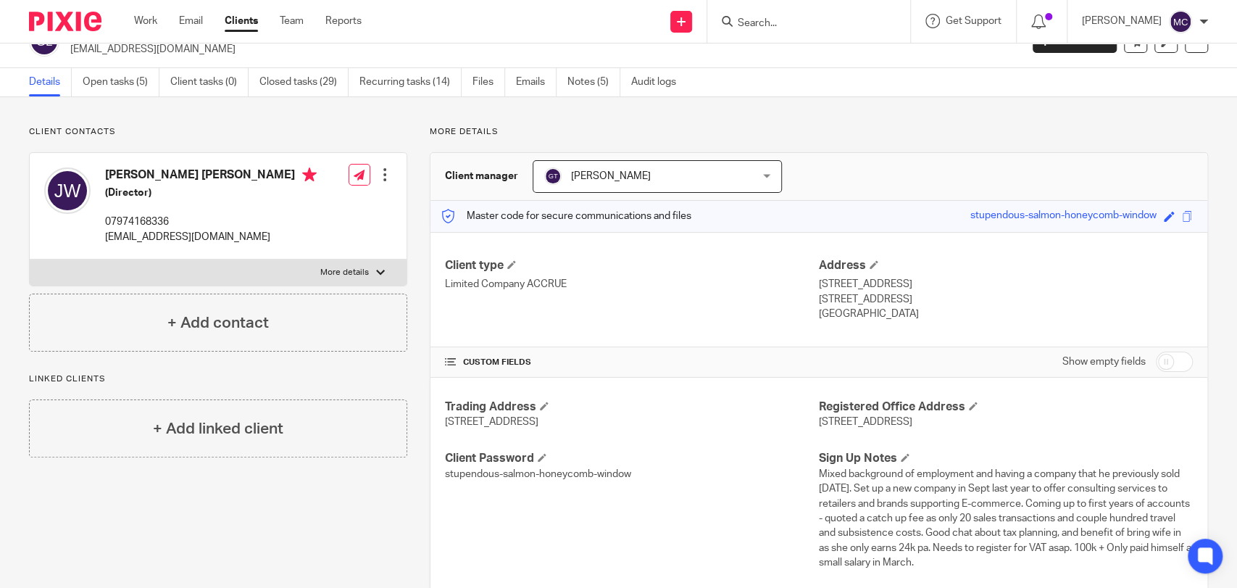
scroll to position [0, 0]
